Goal: Check status: Check status

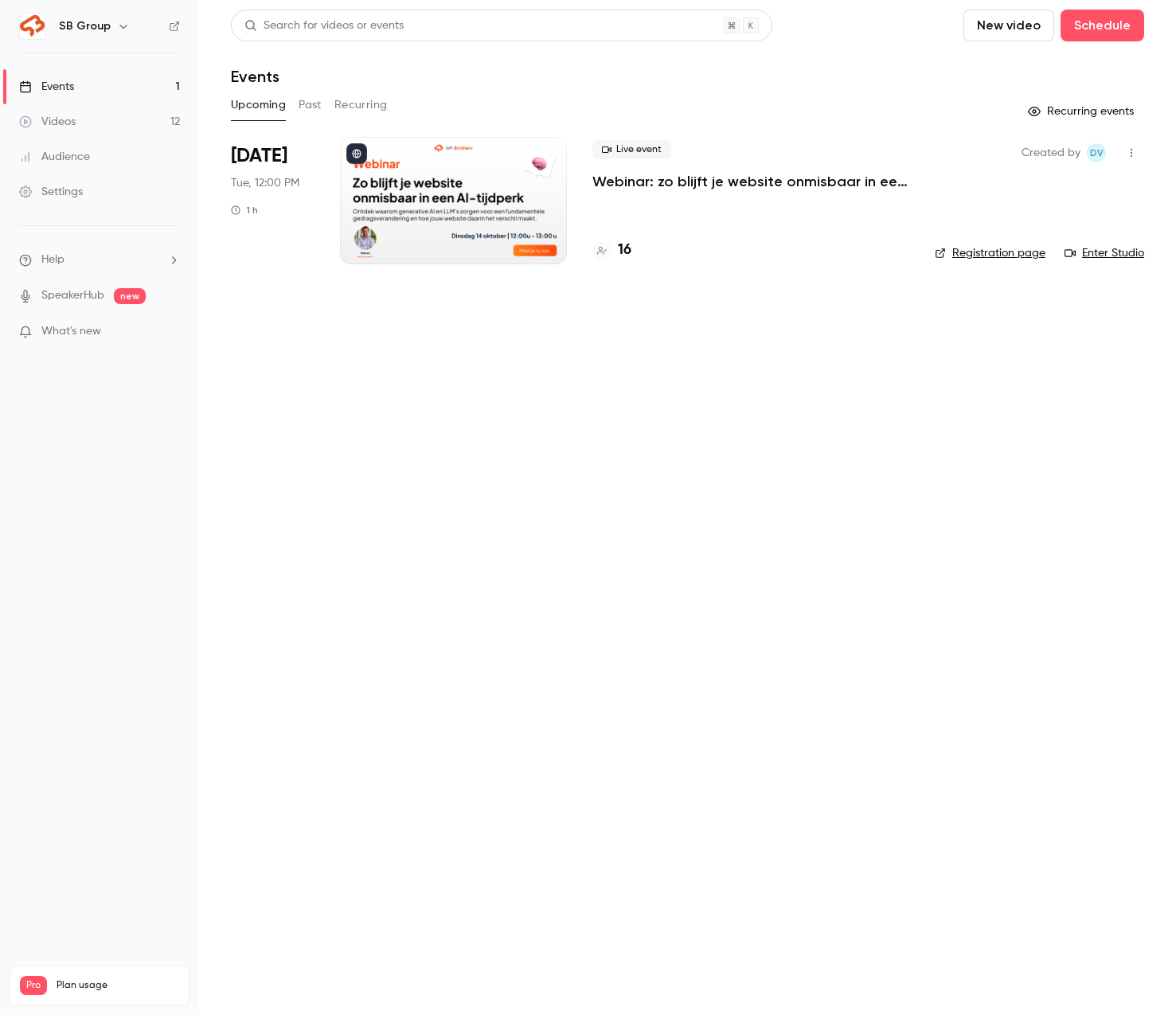
click at [727, 178] on p "Webinar: zo blijft je website onmisbaar in een AI-tijdperk" at bounding box center [750, 181] width 317 height 19
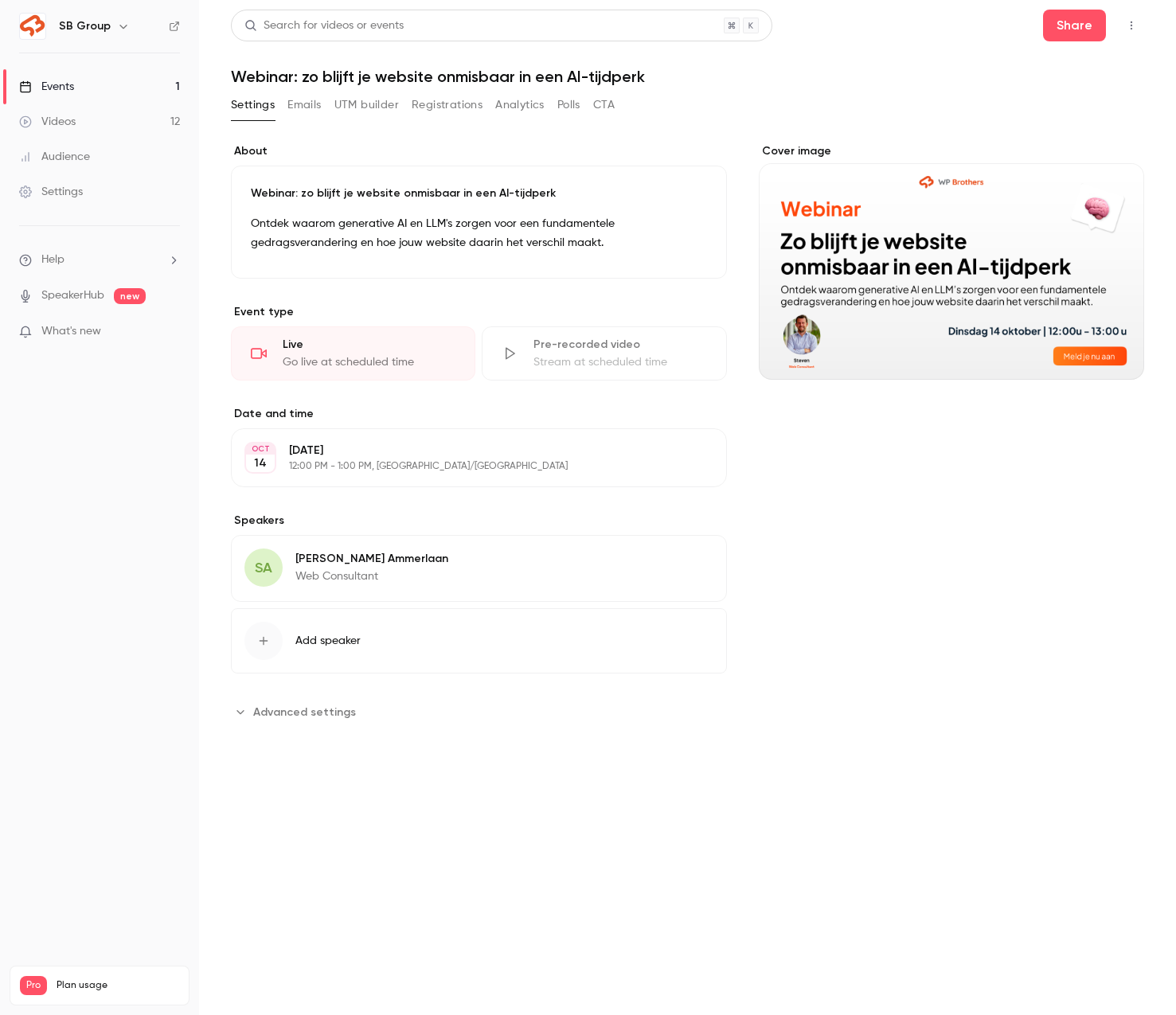
click at [448, 104] on button "Registrations" at bounding box center [447, 105] width 71 height 26
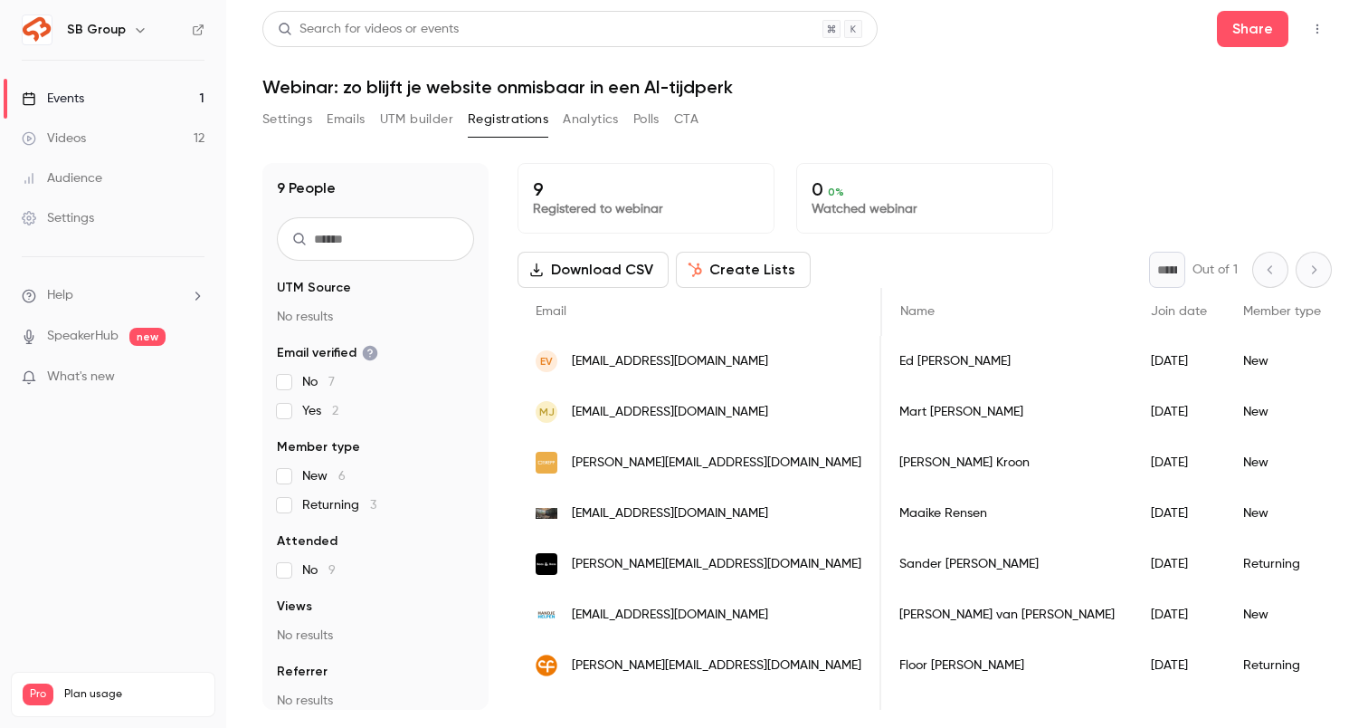
scroll to position [0, 59]
